Goal: Task Accomplishment & Management: Use online tool/utility

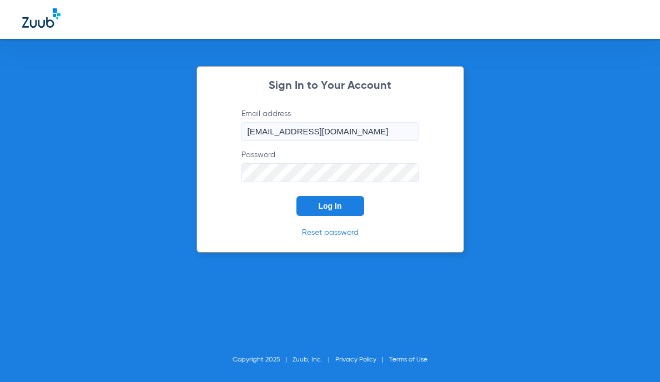
click at [352, 202] on button "Log In" at bounding box center [331, 206] width 68 height 20
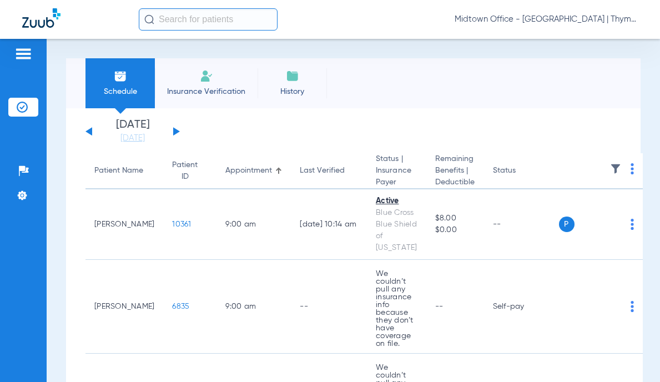
click at [176, 18] on input "text" at bounding box center [208, 19] width 139 height 22
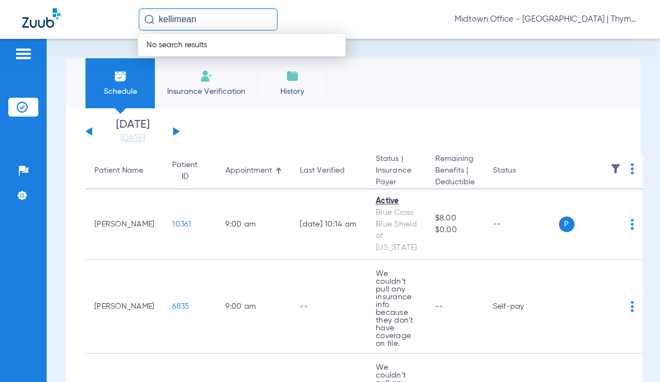
click at [178, 19] on input "kellimean" at bounding box center [208, 19] width 139 height 22
click at [177, 19] on input "kellimean" at bounding box center [208, 19] width 139 height 22
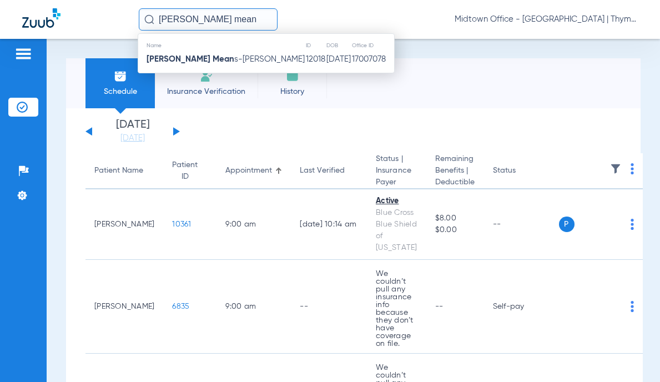
type input "[PERSON_NAME] mean"
click at [215, 57] on span "[PERSON_NAME] Mean s-[PERSON_NAME]" at bounding box center [226, 59] width 158 height 8
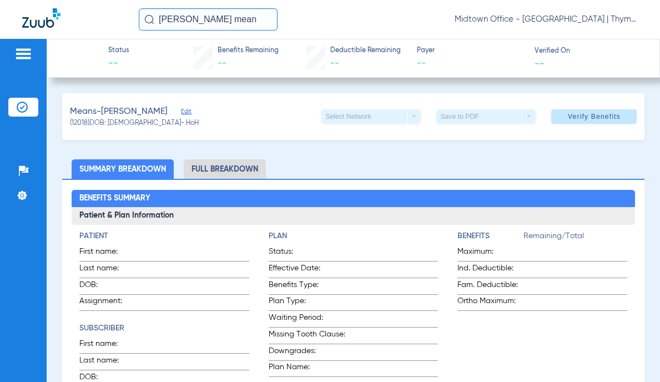
click at [574, 117] on span "Verify Benefits" at bounding box center [594, 116] width 53 height 9
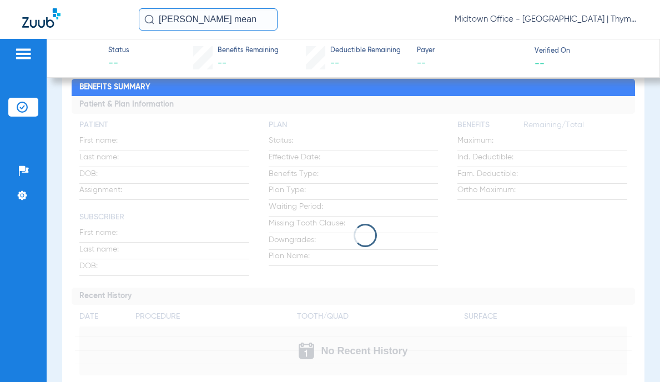
scroll to position [167, 0]
